Goal: Complete application form: Complete application form

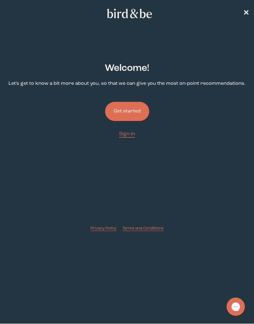
click at [138, 113] on button "Get started" at bounding box center [127, 111] width 44 height 19
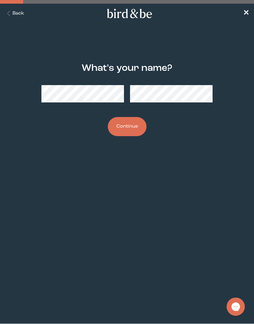
click at [135, 128] on button "Continue" at bounding box center [127, 126] width 39 height 19
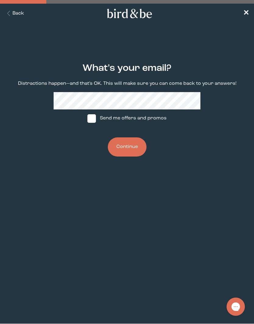
click at [123, 157] on button "Continue" at bounding box center [127, 147] width 39 height 19
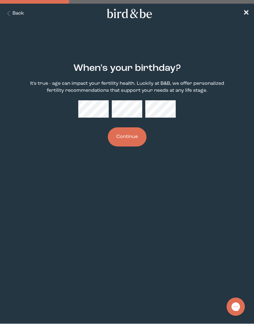
click at [136, 142] on button "Continue" at bounding box center [127, 137] width 39 height 19
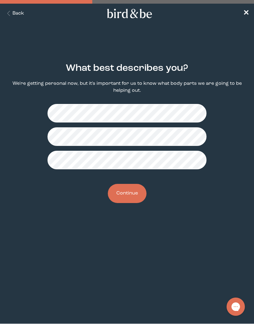
click at [134, 200] on button "Continue" at bounding box center [127, 193] width 39 height 19
click at [127, 199] on button "Continue" at bounding box center [127, 193] width 39 height 19
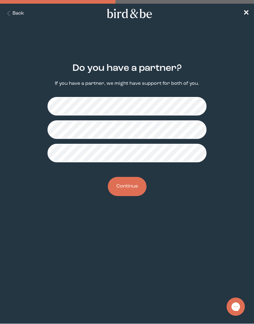
click at [132, 190] on button "Continue" at bounding box center [127, 186] width 39 height 19
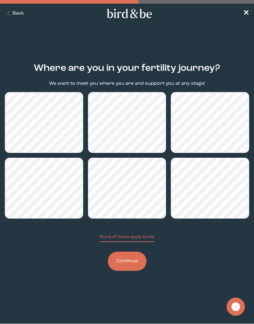
click at [131, 265] on button "Continue" at bounding box center [127, 261] width 39 height 19
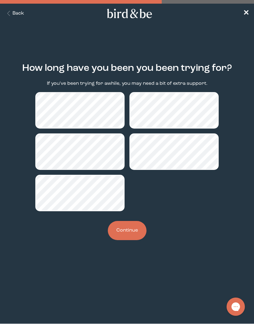
click at [140, 235] on button "Continue" at bounding box center [127, 230] width 39 height 19
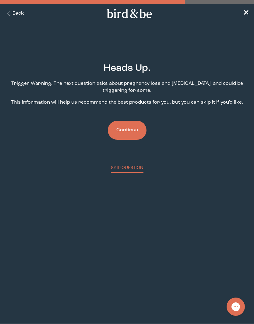
click at [121, 135] on button "Continue" at bounding box center [127, 130] width 39 height 19
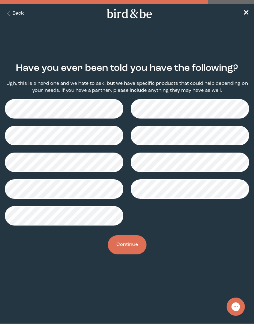
click at [130, 249] on button "Continue" at bounding box center [127, 245] width 39 height 19
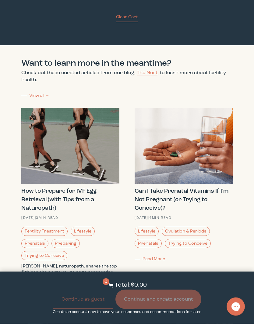
scroll to position [2031, 0]
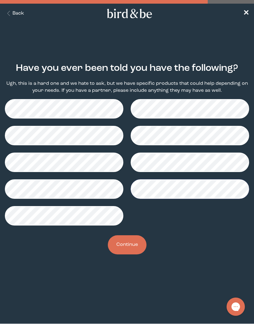
click at [244, 16] on span "✕" at bounding box center [246, 13] width 6 height 7
